Goal: Transaction & Acquisition: Purchase product/service

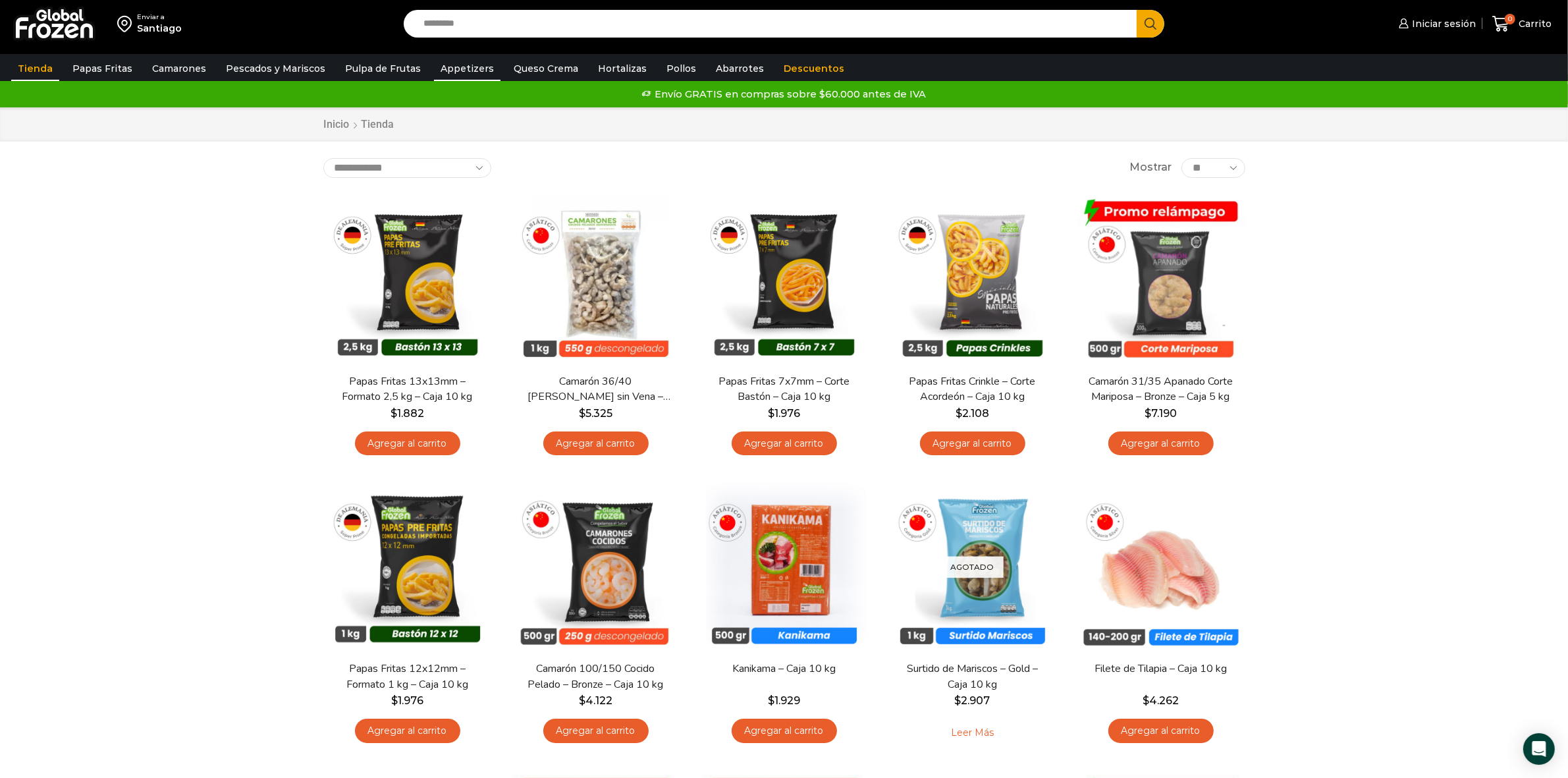
click at [455, 69] on link "Appetizers" at bounding box center [467, 68] width 67 height 25
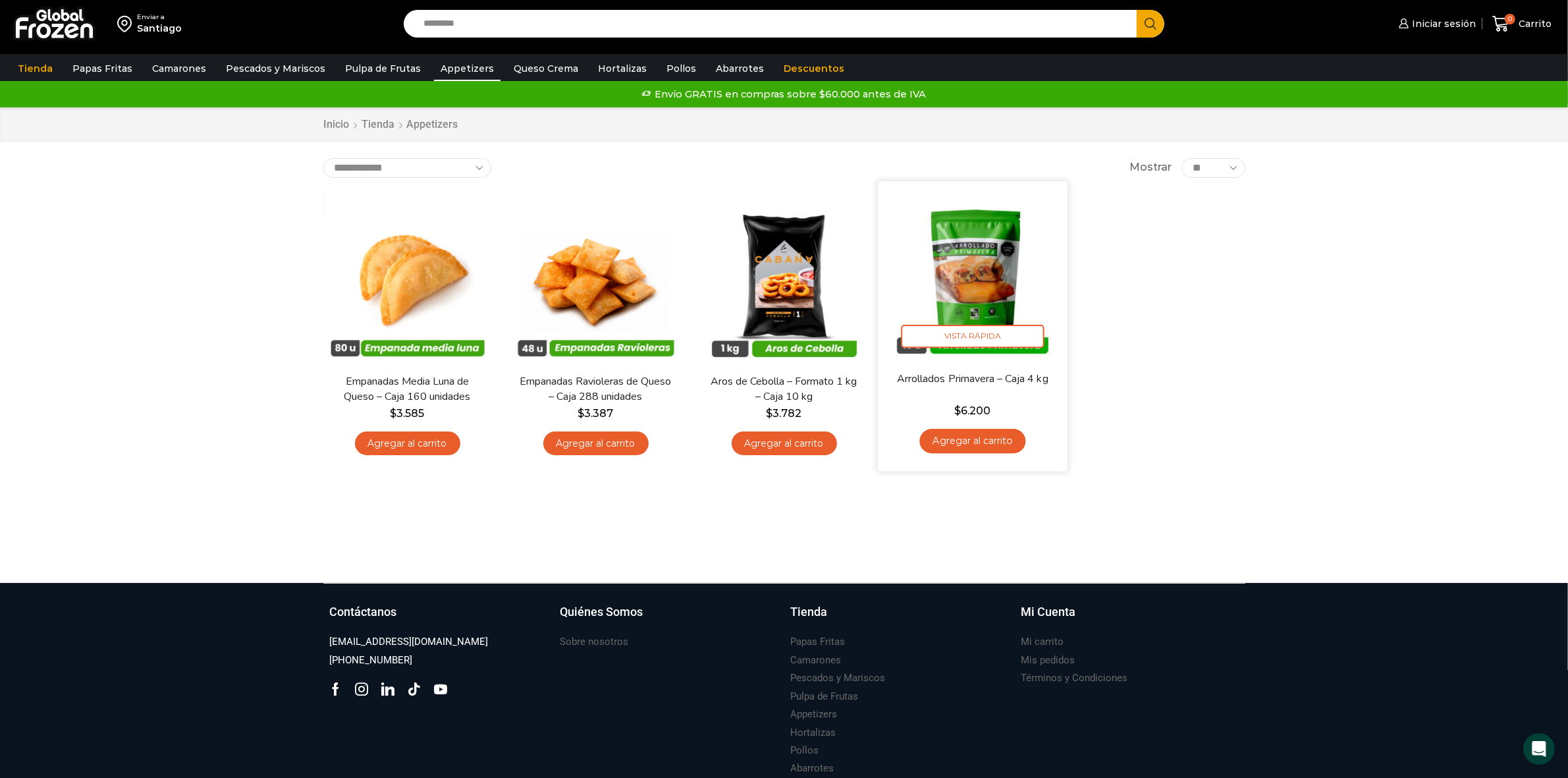
click at [1009, 280] on img at bounding box center [973, 276] width 170 height 170
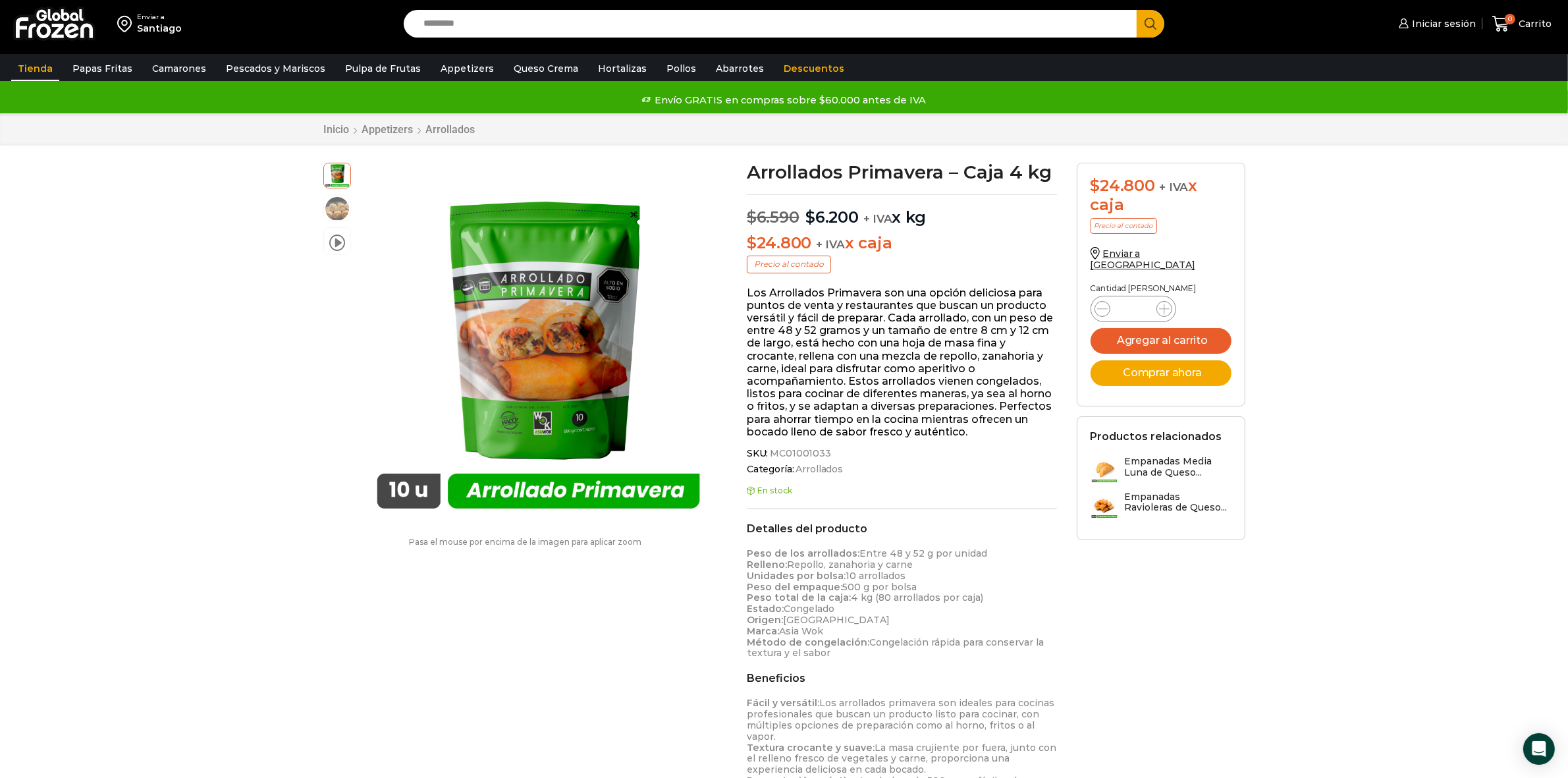
click at [41, 62] on link "Tienda" at bounding box center [35, 68] width 48 height 25
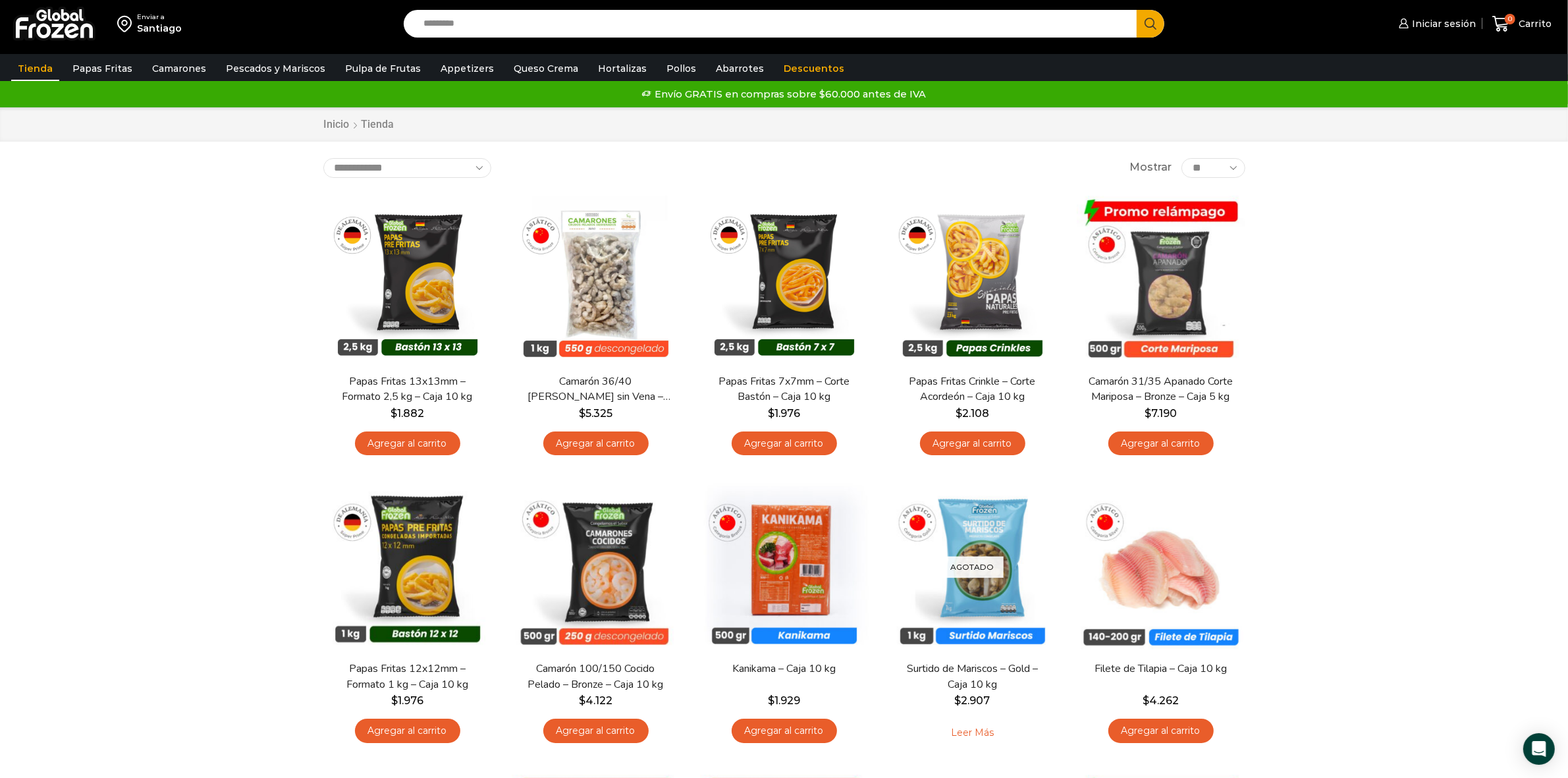
click at [41, 60] on link "Tienda" at bounding box center [35, 68] width 48 height 25
click at [44, 67] on link "Tienda" at bounding box center [35, 68] width 48 height 25
click at [717, 34] on input "Search input" at bounding box center [774, 23] width 714 height 28
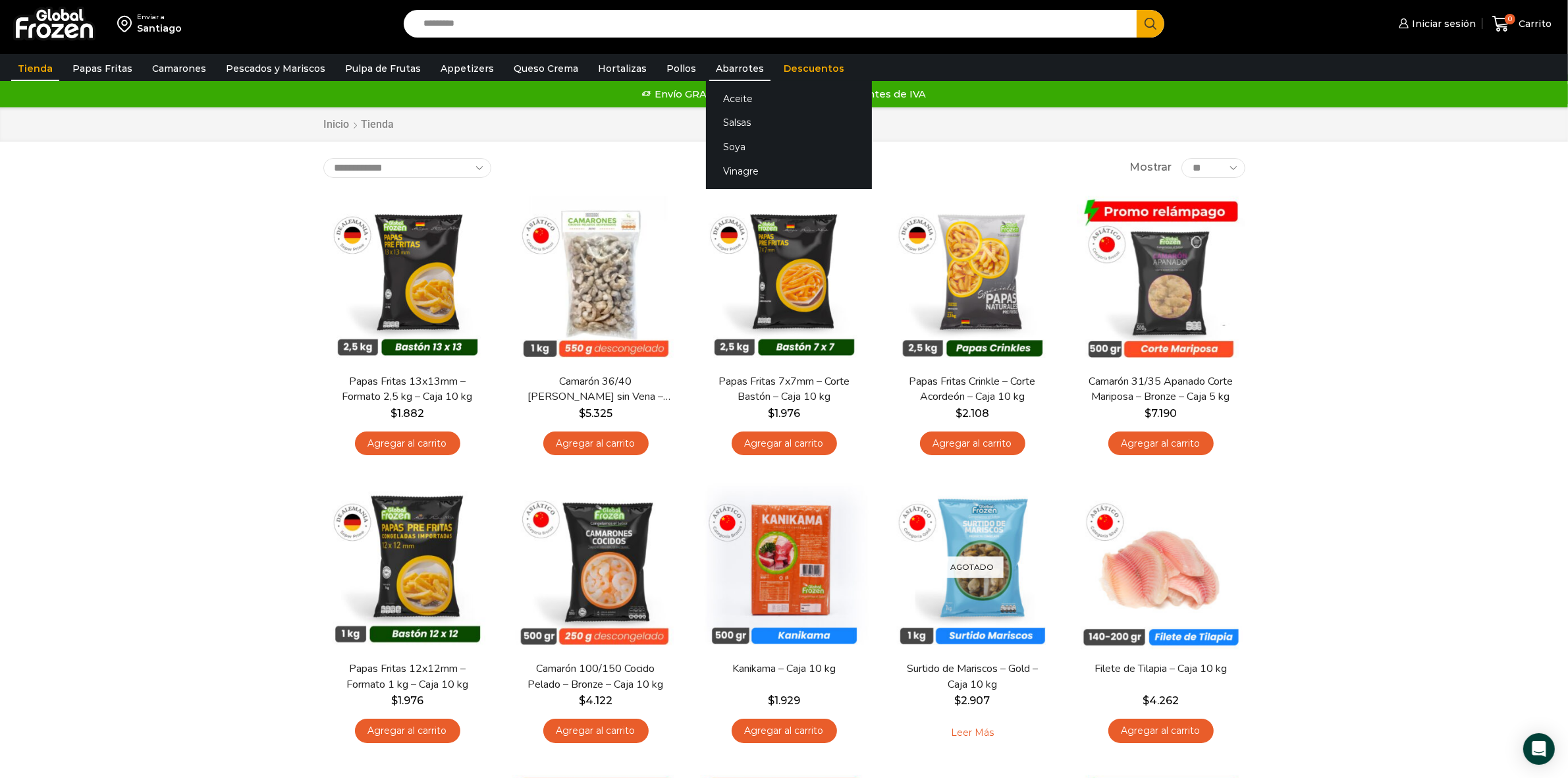
click at [712, 64] on link "Abarrotes" at bounding box center [740, 68] width 62 height 25
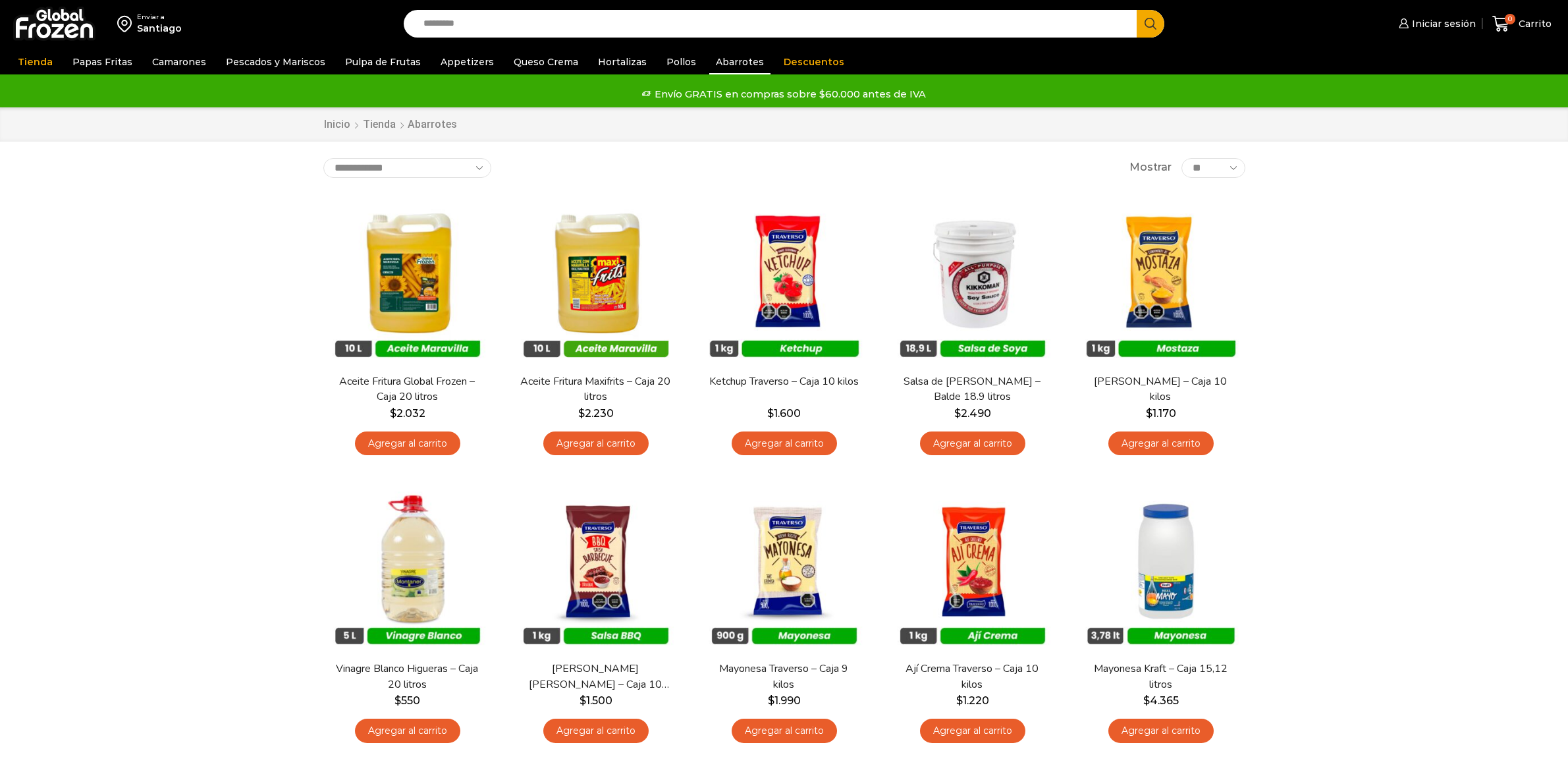
click at [453, 70] on link "Appetizers" at bounding box center [467, 62] width 67 height 25
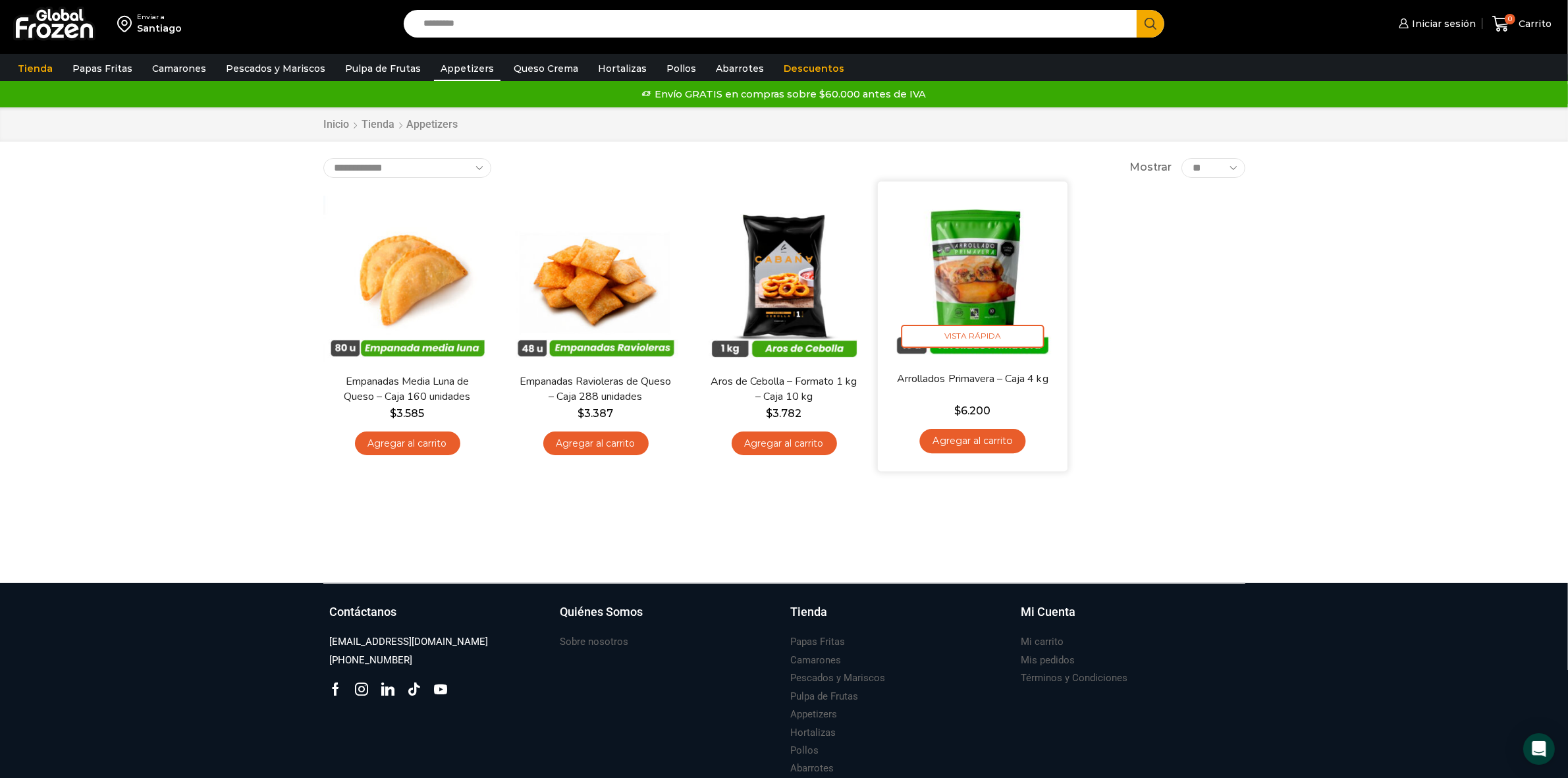
click at [955, 262] on img at bounding box center [973, 276] width 170 height 170
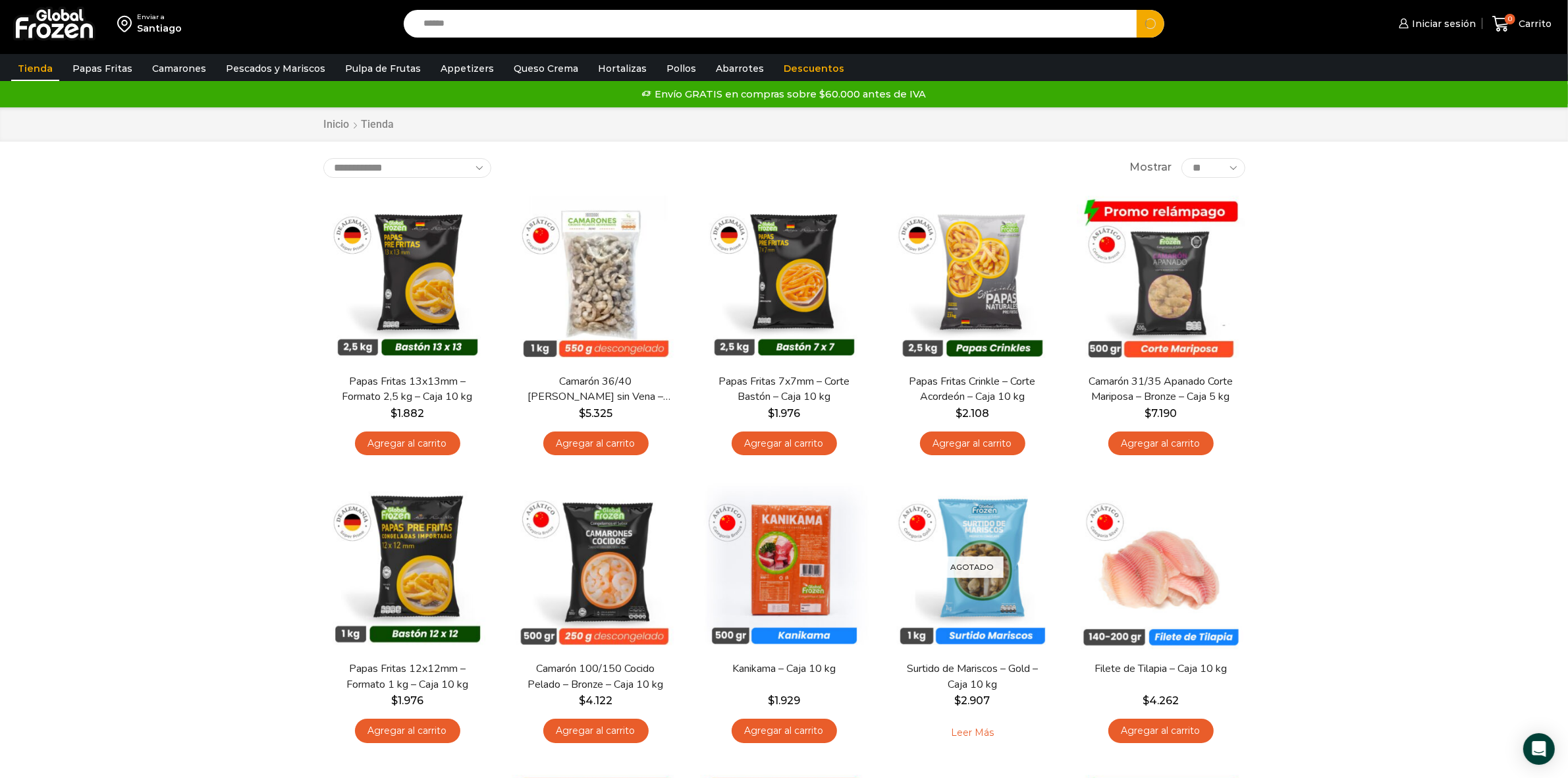
type input "******"
click at [1136, 10] on button "Search" at bounding box center [1150, 23] width 28 height 28
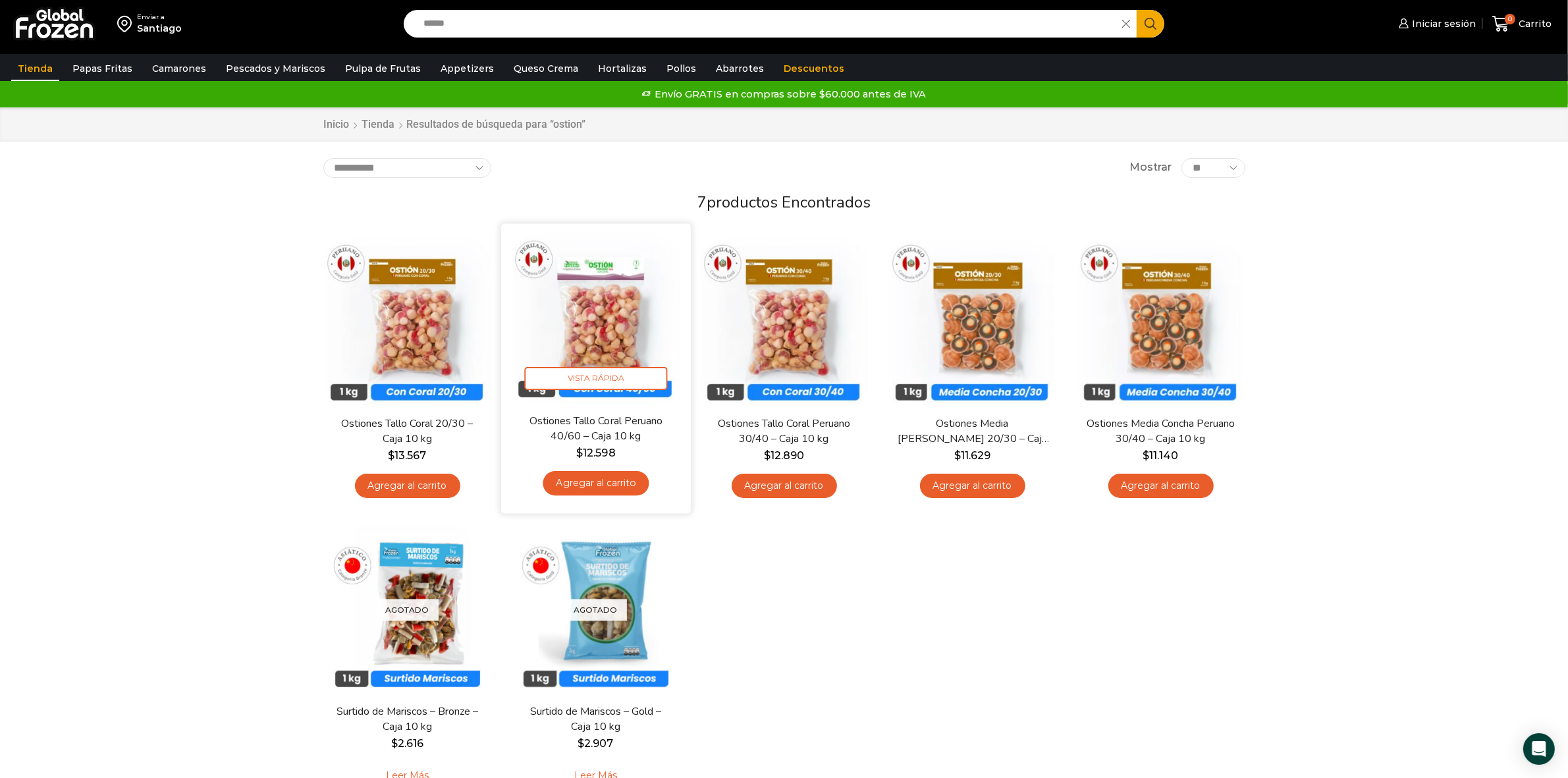
click at [617, 337] on img at bounding box center [596, 319] width 170 height 170
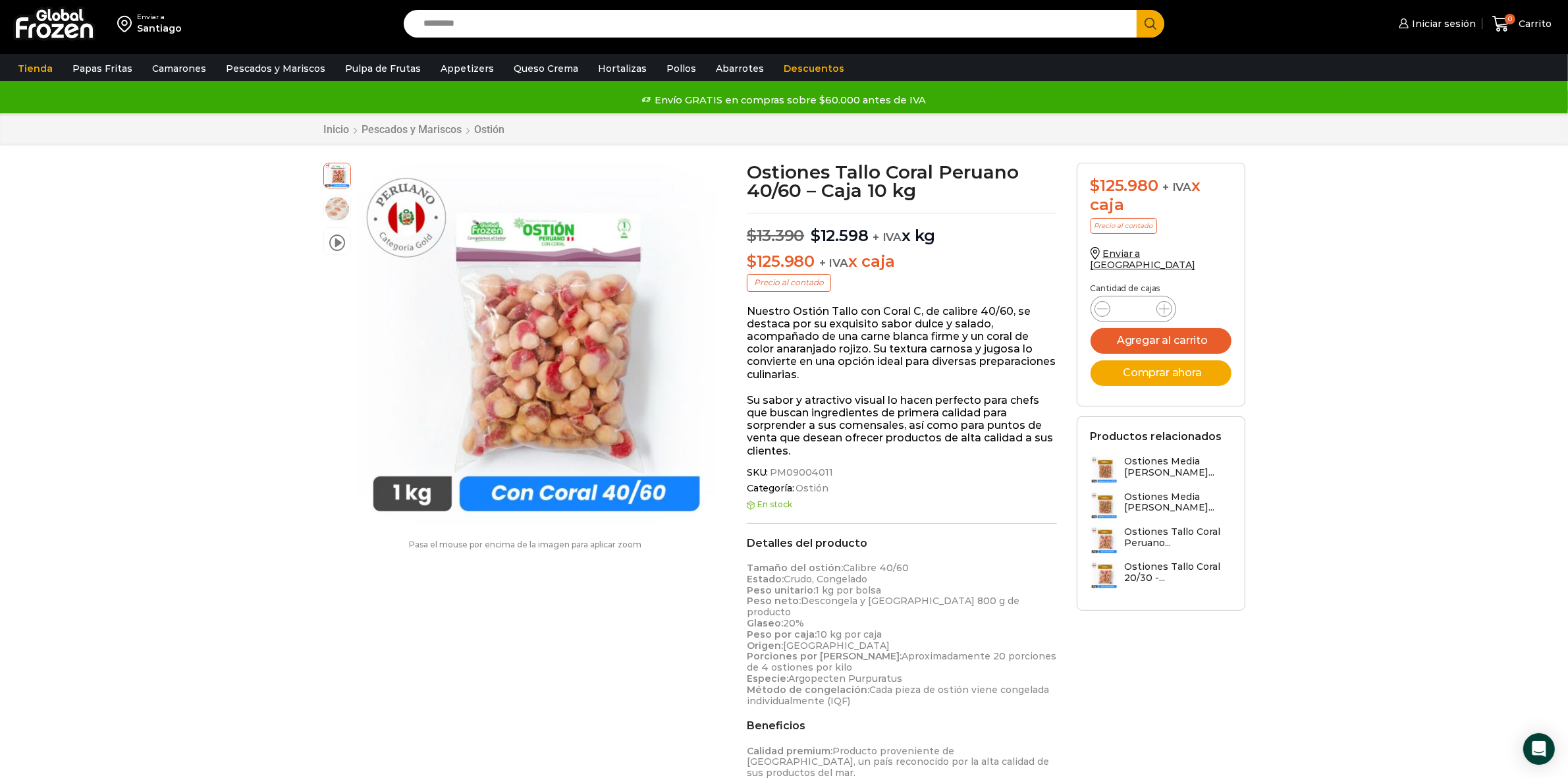
click at [706, 34] on input "Search input" at bounding box center [774, 23] width 714 height 28
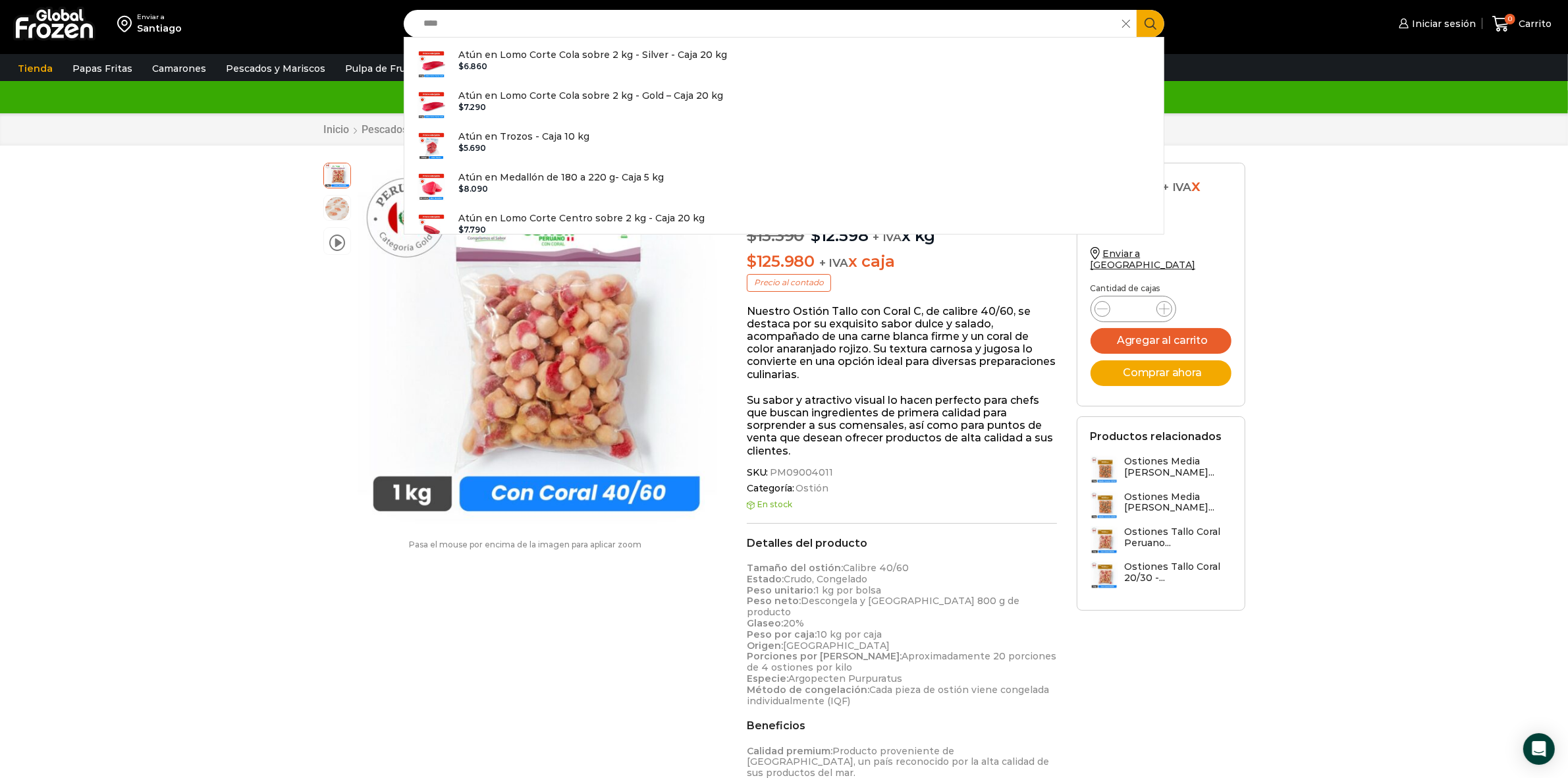
type input "****"
click at [1136, 10] on button "Search" at bounding box center [1150, 23] width 28 height 28
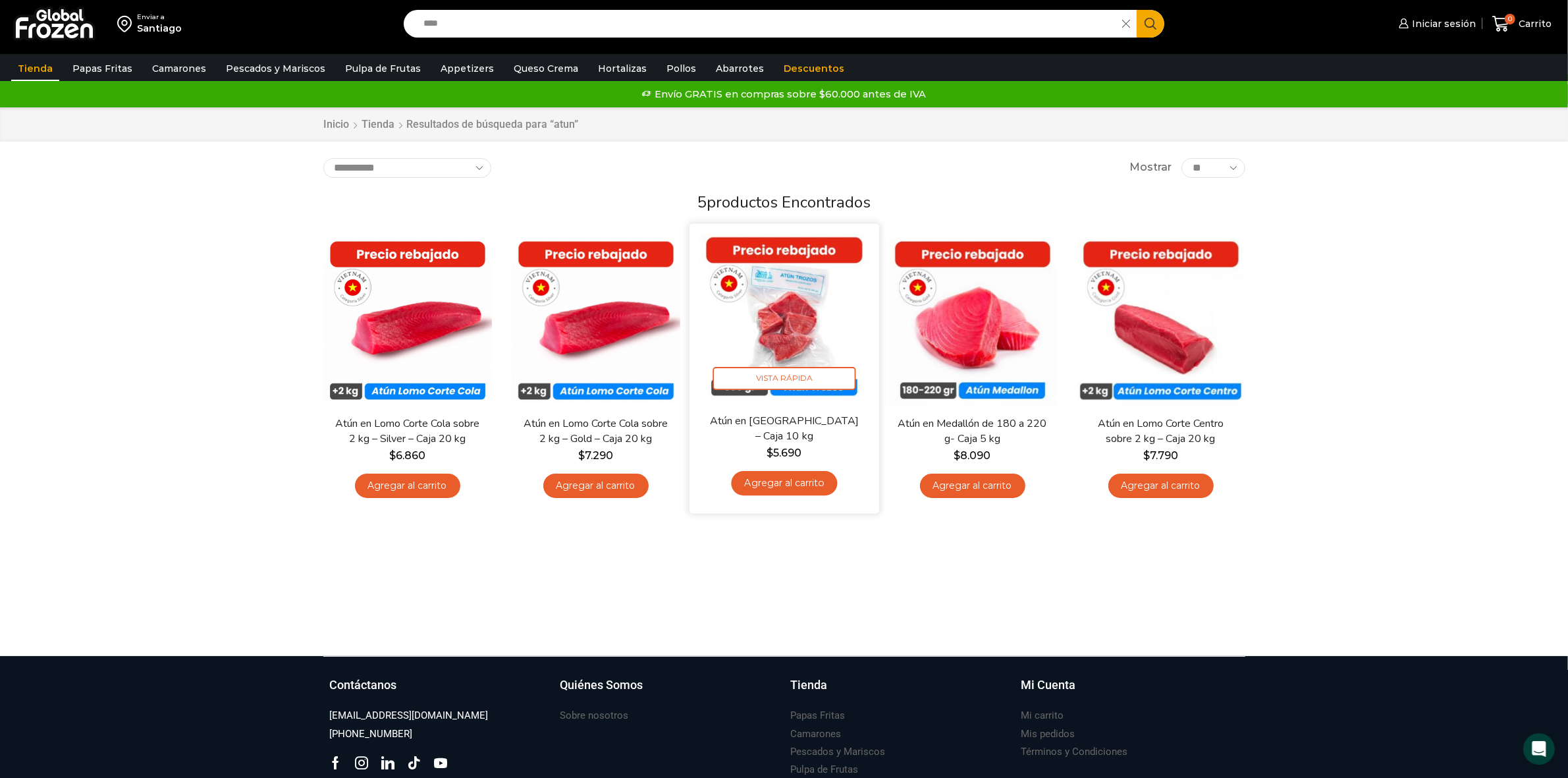
click at [805, 292] on img at bounding box center [785, 319] width 170 height 170
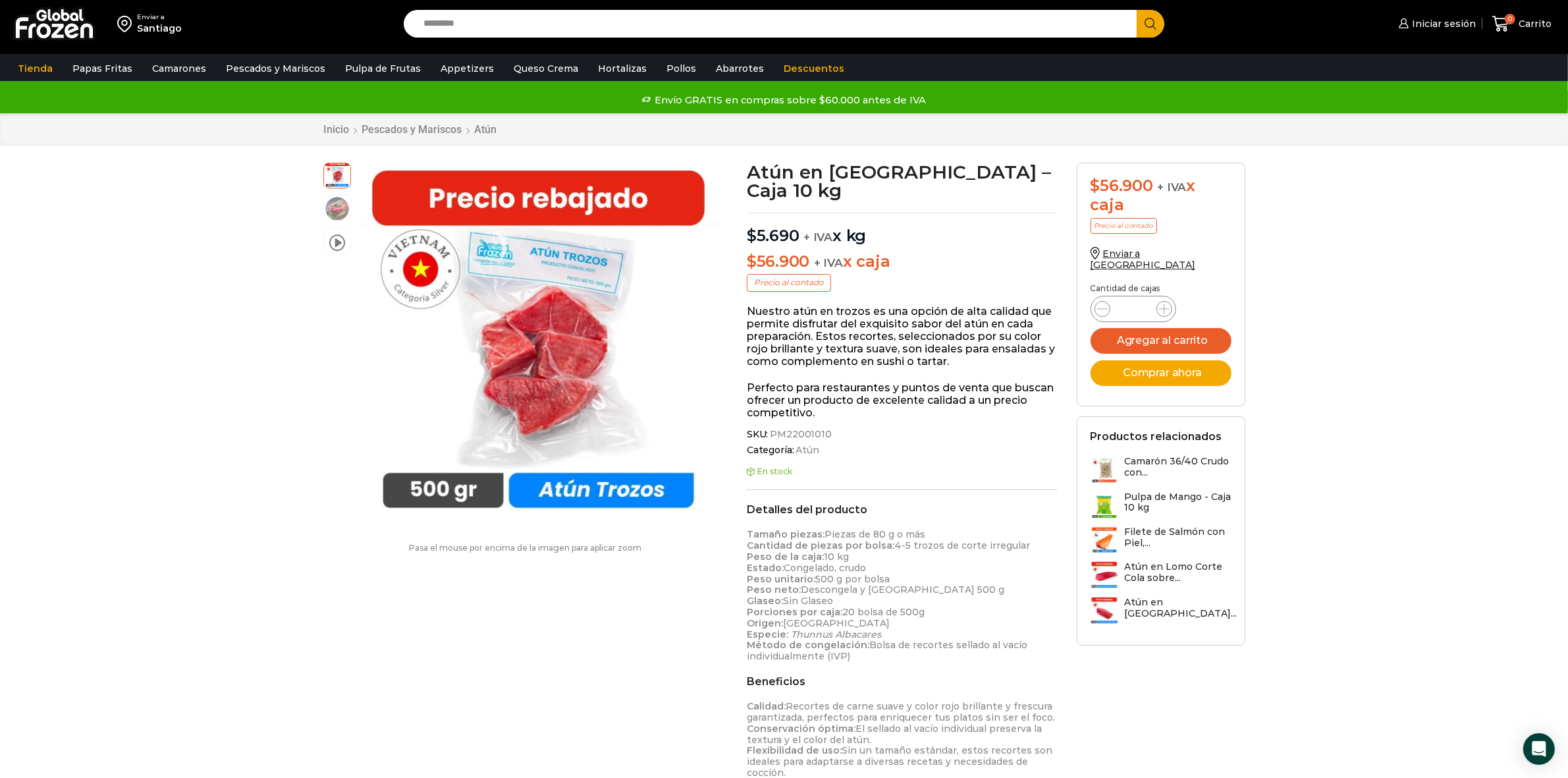
click at [511, 29] on input "Search input" at bounding box center [774, 23] width 714 height 28
